Goal: Task Accomplishment & Management: Complete application form

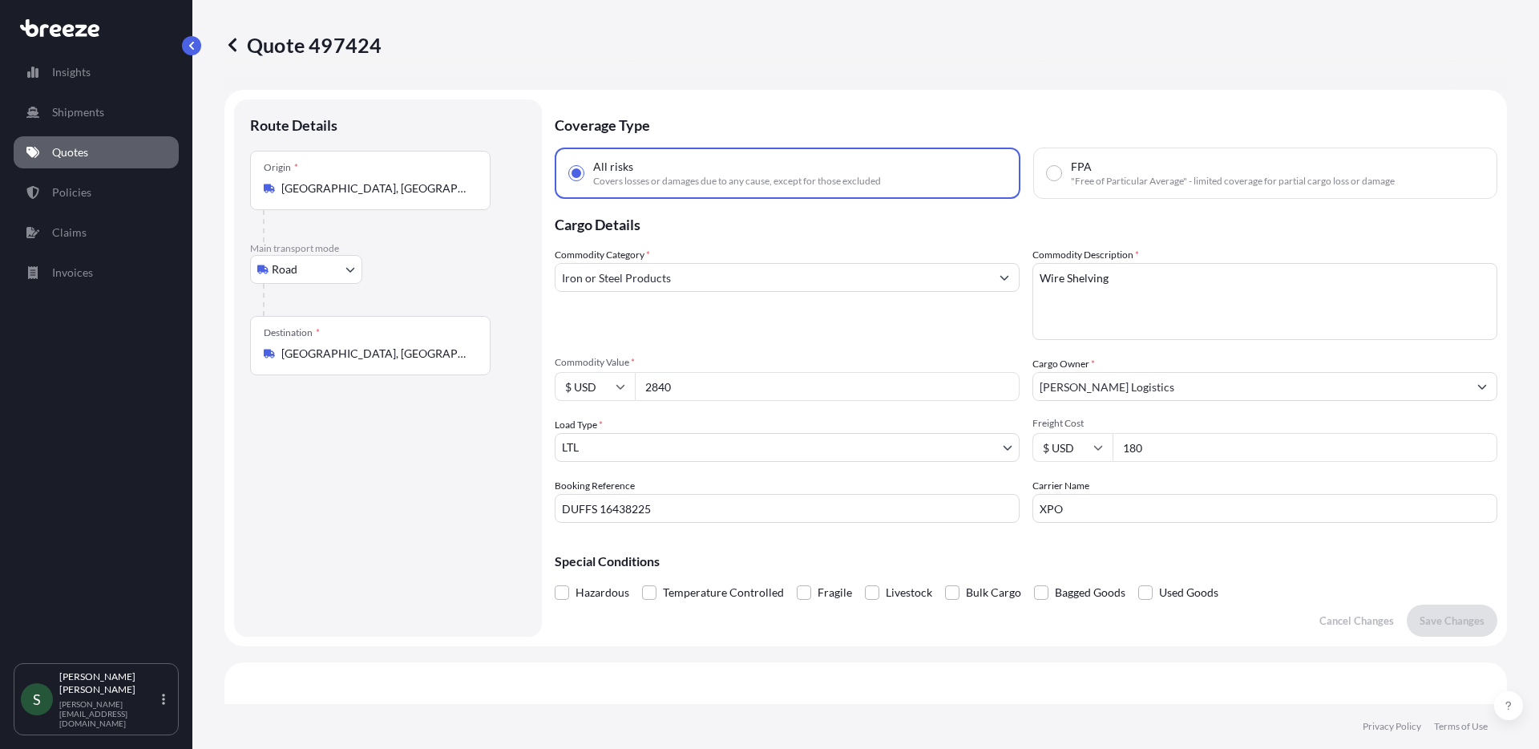
select select "Road"
select select "1"
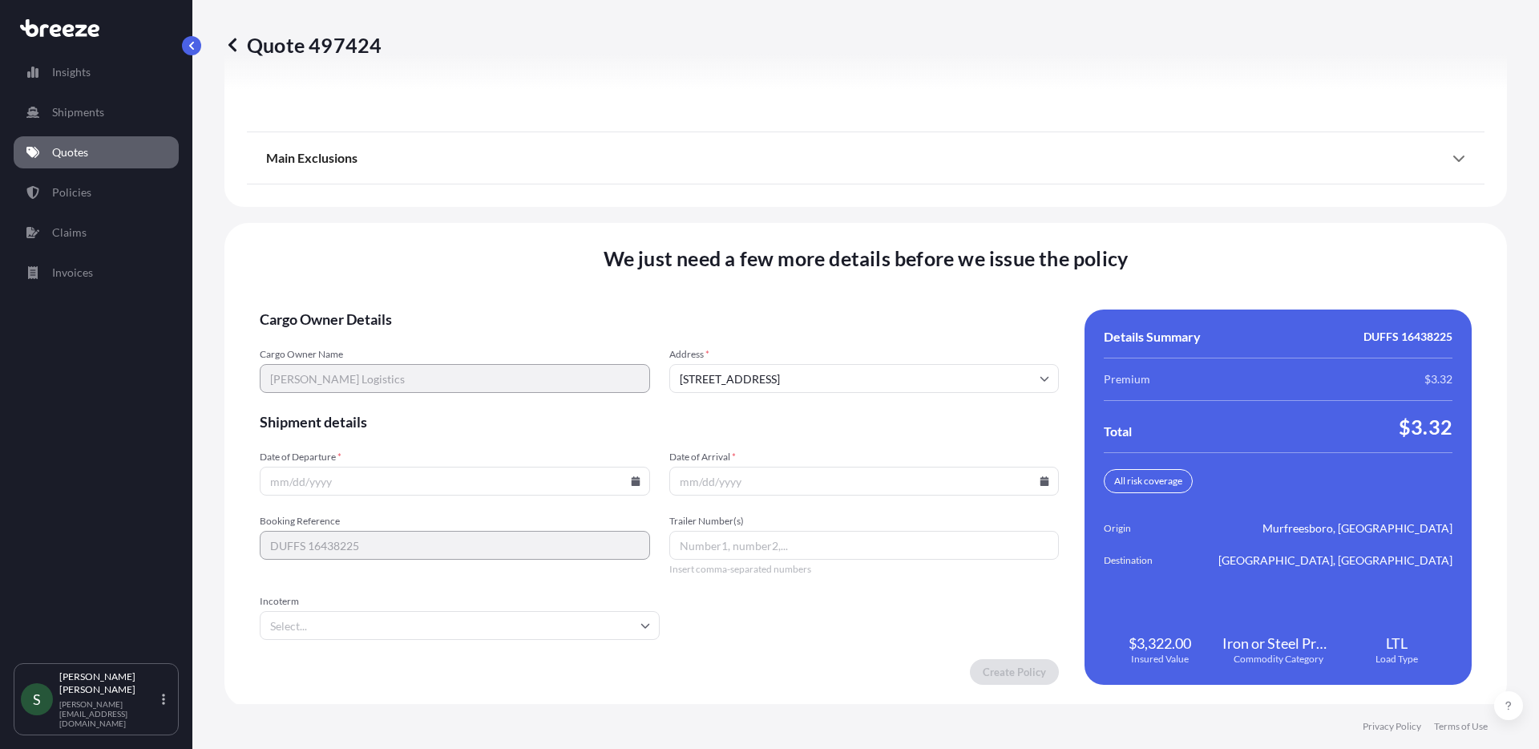
scroll to position [2183, 0]
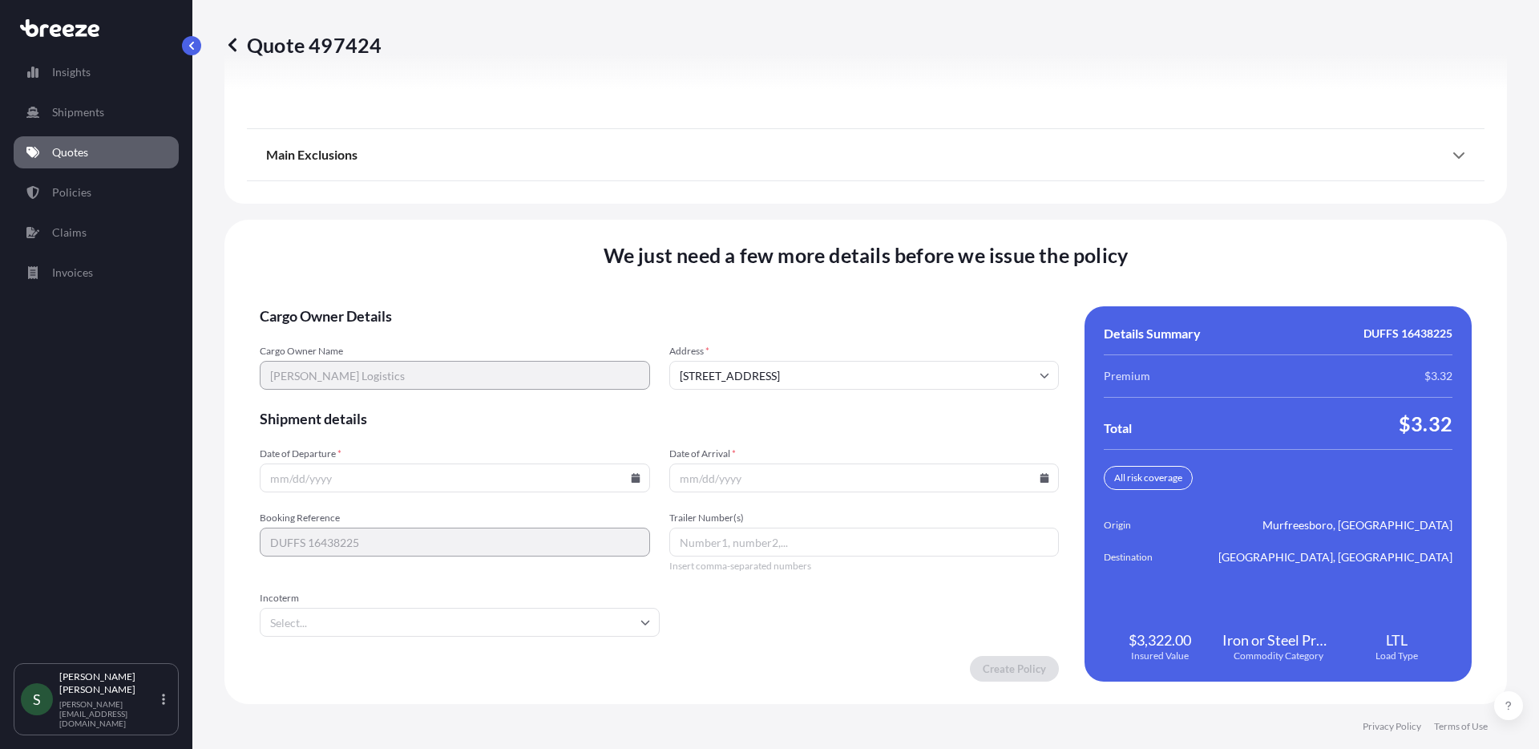
click at [631, 480] on icon at bounding box center [635, 478] width 9 height 10
click at [341, 400] on button "25" at bounding box center [341, 396] width 26 height 26
type input "[DATE]"
click at [1039, 476] on icon at bounding box center [1044, 478] width 10 height 10
click at [813, 394] on button "27" at bounding box center [821, 396] width 26 height 26
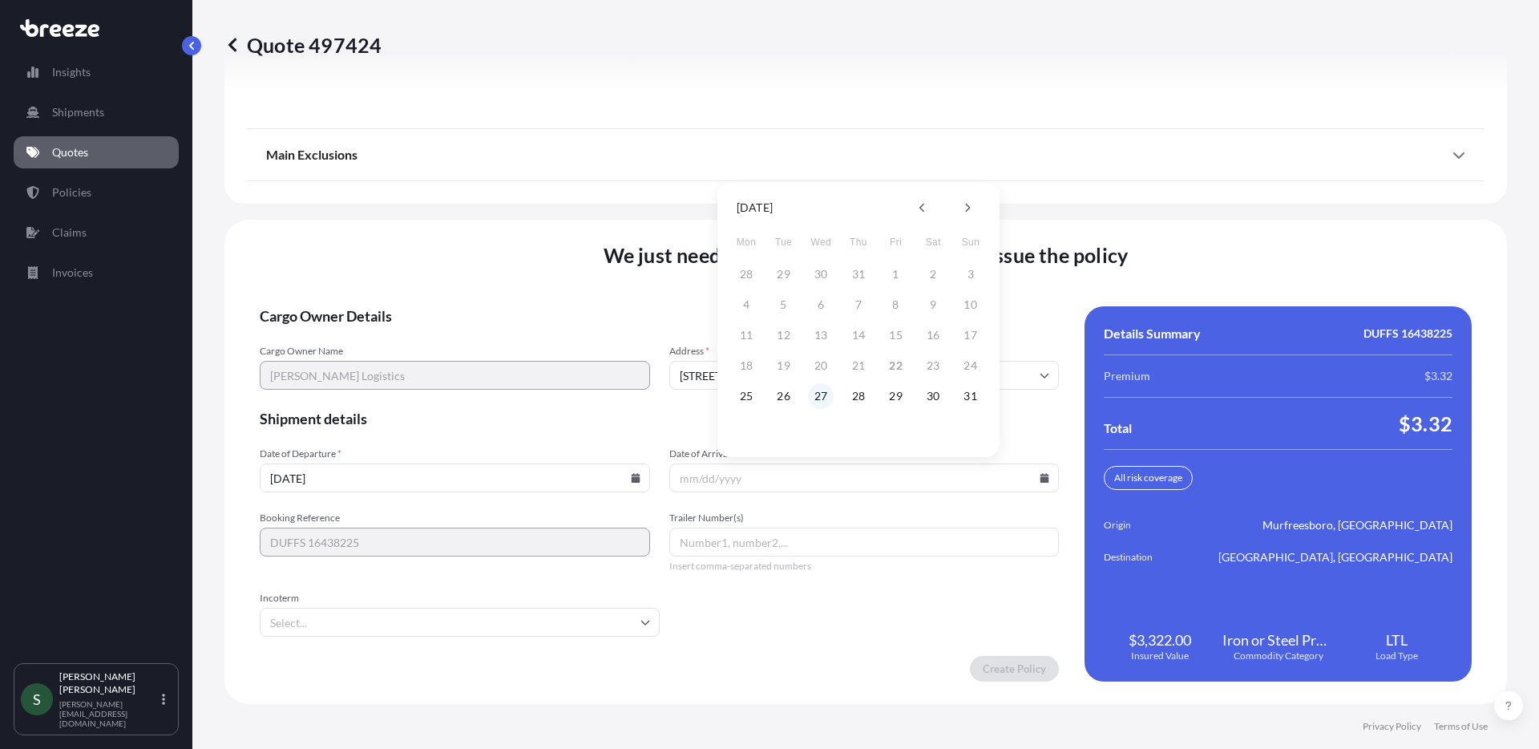
type input "[DATE]"
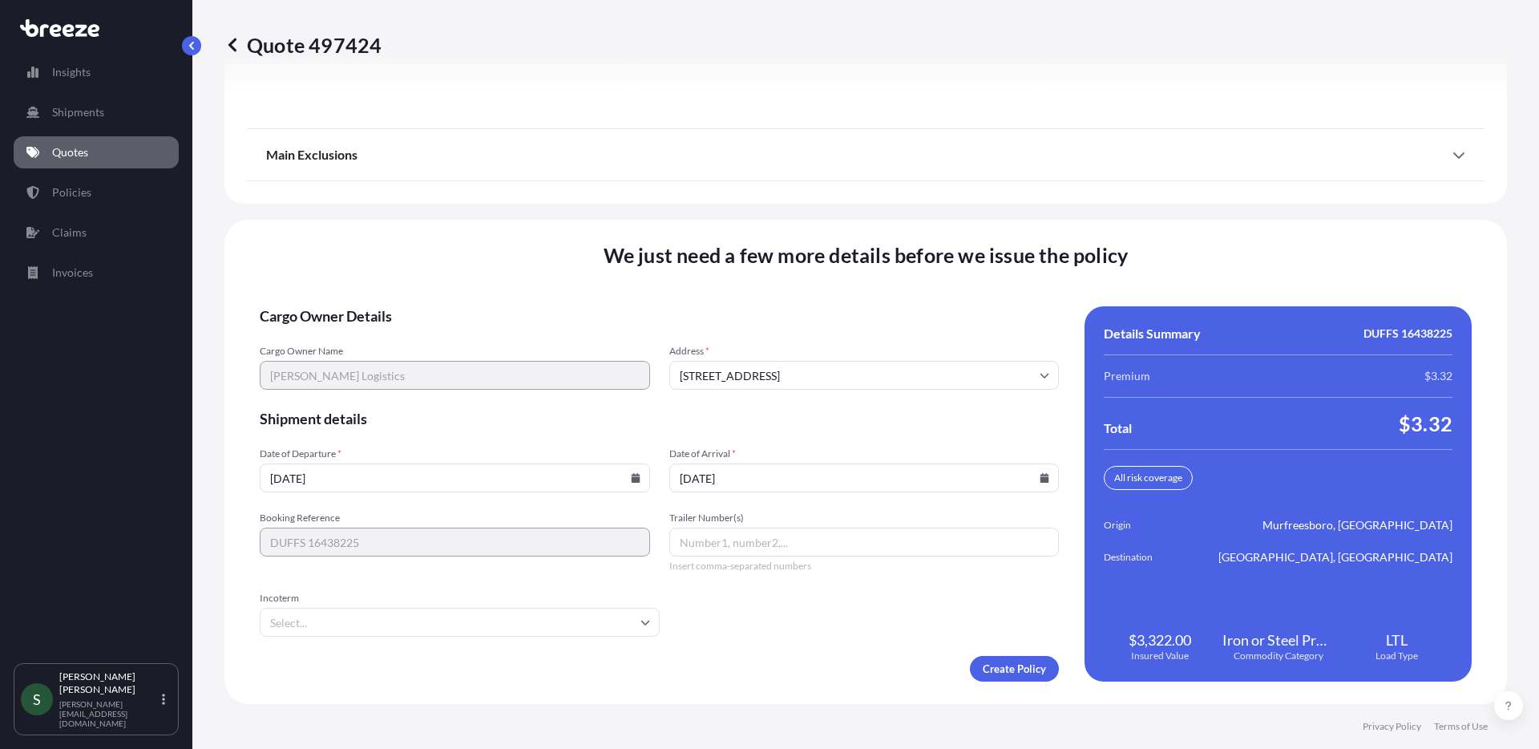
click at [817, 635] on form "Cargo Owner Details Cargo Owner Name [PERSON_NAME] Logistics Address * [STREET_…" at bounding box center [659, 493] width 799 height 375
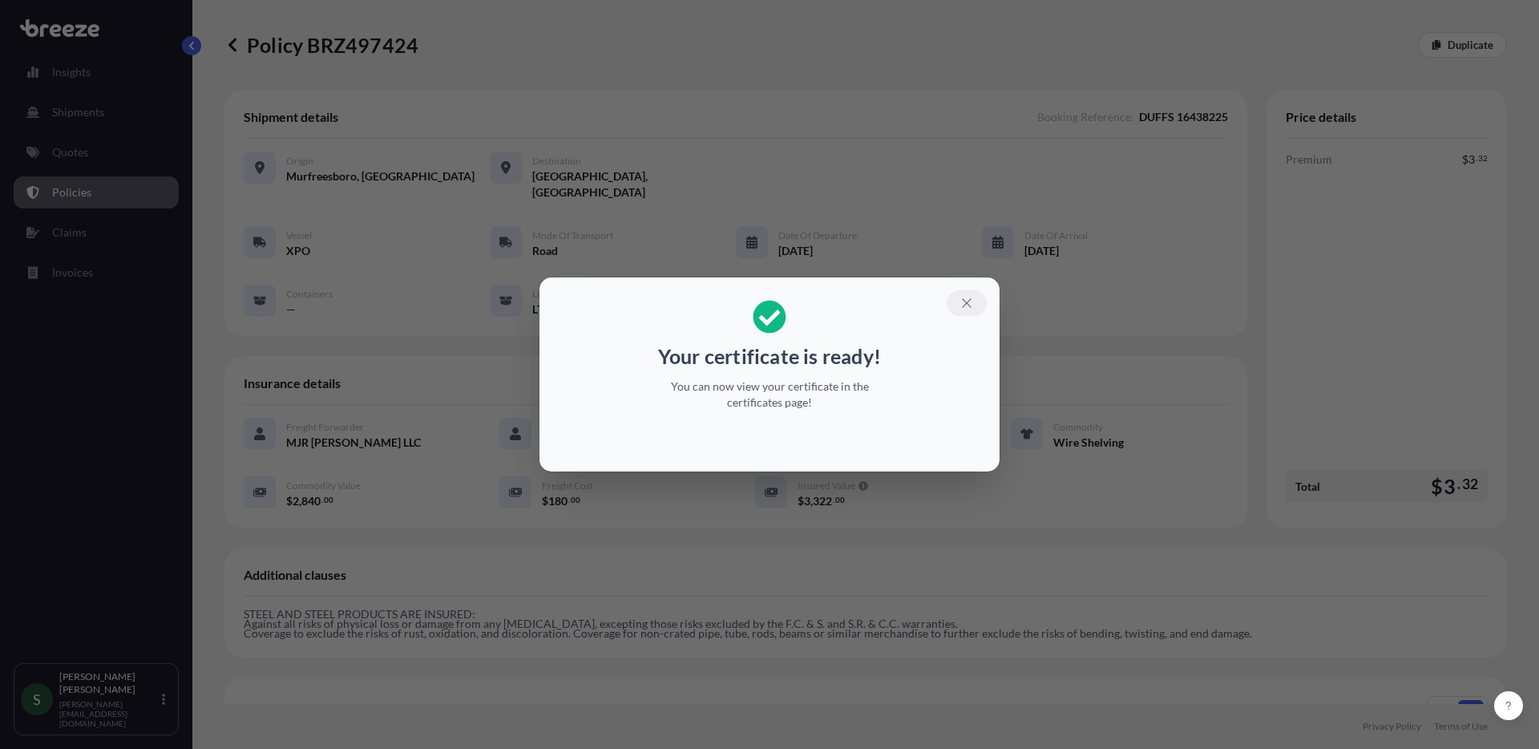
click at [966, 303] on icon "button" at bounding box center [966, 302] width 9 height 9
